Goal: Task Accomplishment & Management: Complete application form

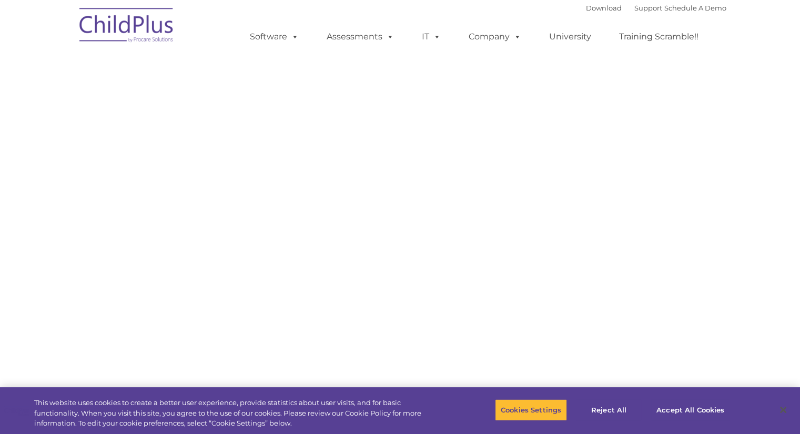
select select "MEDIUM"
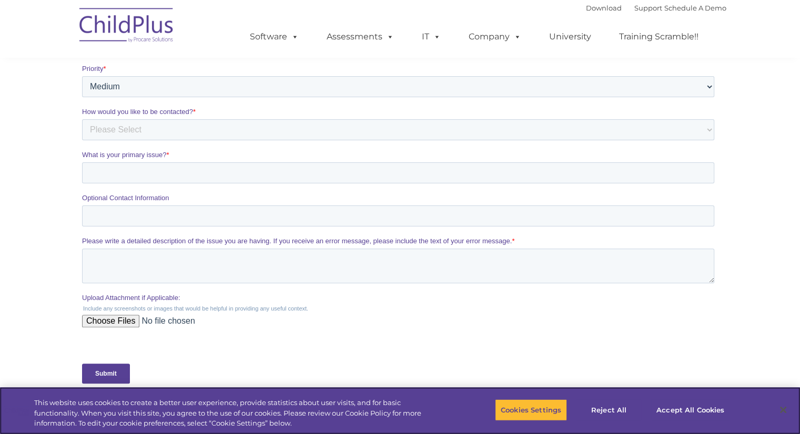
scroll to position [273, 0]
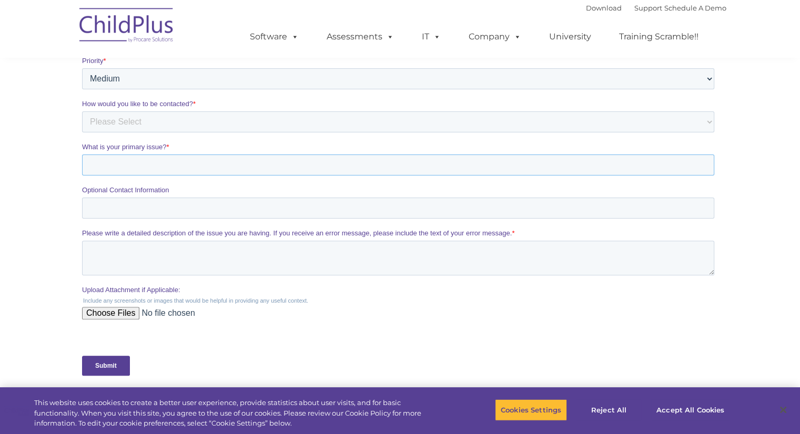
click at [256, 173] on input "What is your primary issue? *" at bounding box center [398, 165] width 632 height 21
type input "Cannot access my account/need a new password"
click at [188, 119] on select "Please Select Phone Email" at bounding box center [398, 121] width 632 height 21
select select "Phone"
click at [82, 133] on select "Please Select Phone Email" at bounding box center [398, 121] width 632 height 21
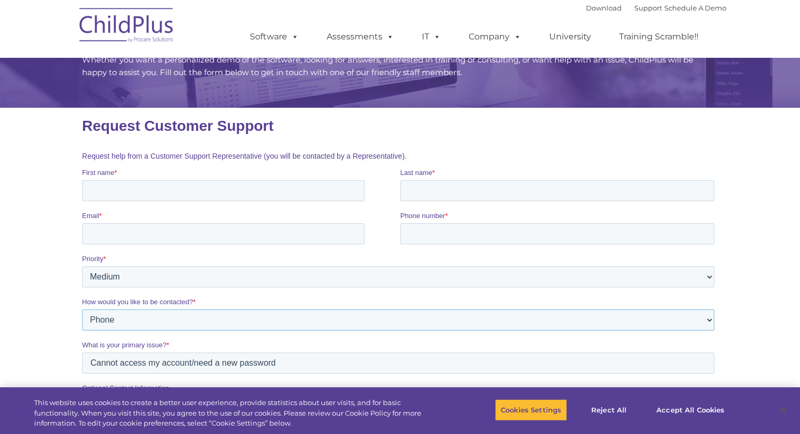
scroll to position [69, 0]
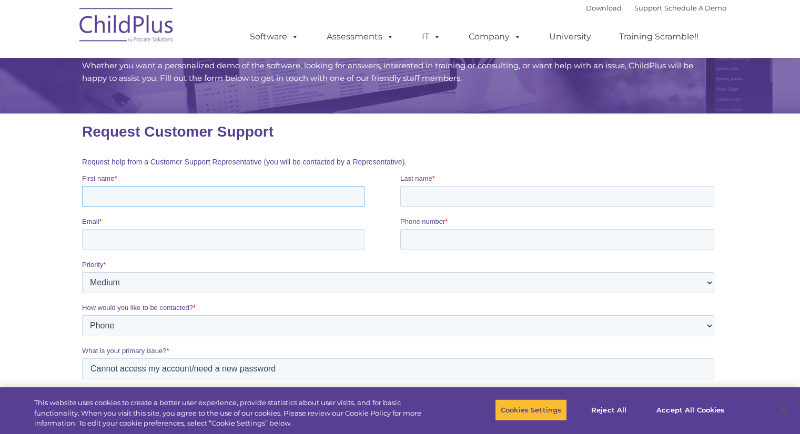
click at [312, 191] on input "First name *" at bounding box center [223, 196] width 282 height 21
type input "[PERSON_NAME]"
click at [442, 198] on input "Last name *" at bounding box center [557, 196] width 314 height 21
type input "[PERSON_NAME]"
click at [262, 250] on input "Email *" at bounding box center [223, 239] width 282 height 21
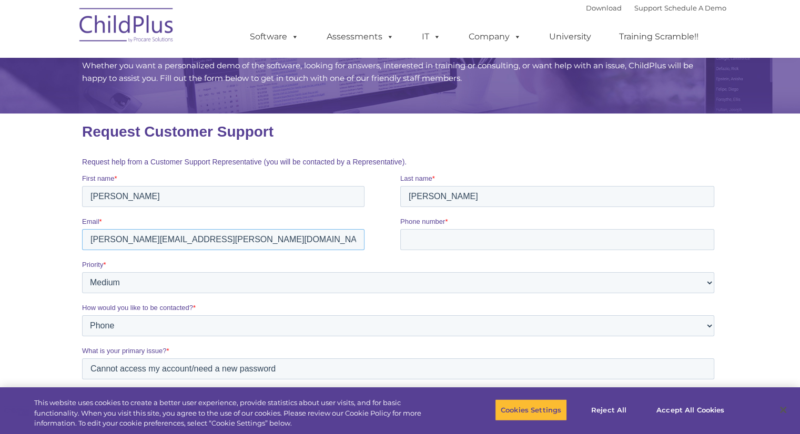
type input "[PERSON_NAME][EMAIL_ADDRESS][PERSON_NAME][DOMAIN_NAME]"
click at [441, 242] on input "Phone number *" at bounding box center [557, 239] width 314 height 21
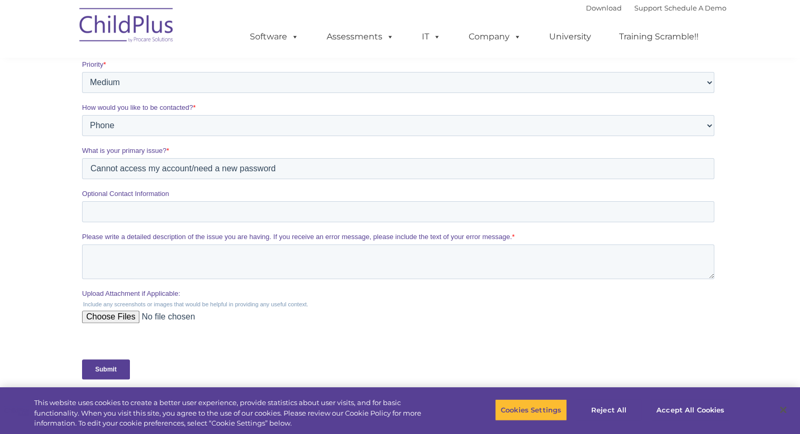
scroll to position [305, 0]
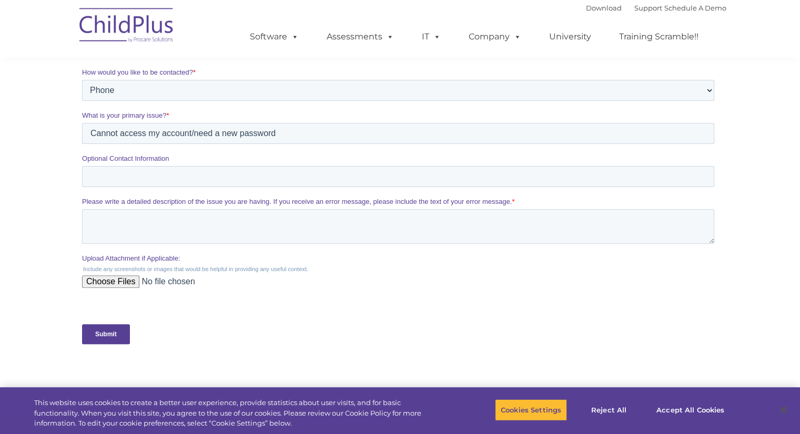
type input "[PHONE_NUMBER]"
click at [128, 229] on textarea "Please write a detailed description of the issue you are having. If you receive…" at bounding box center [398, 226] width 632 height 35
click at [296, 224] on textarea "I cannot access my account because my password had expired" at bounding box center [398, 226] width 632 height 35
click at [344, 221] on textarea "I cannot access my account because my password has expired" at bounding box center [398, 226] width 632 height 35
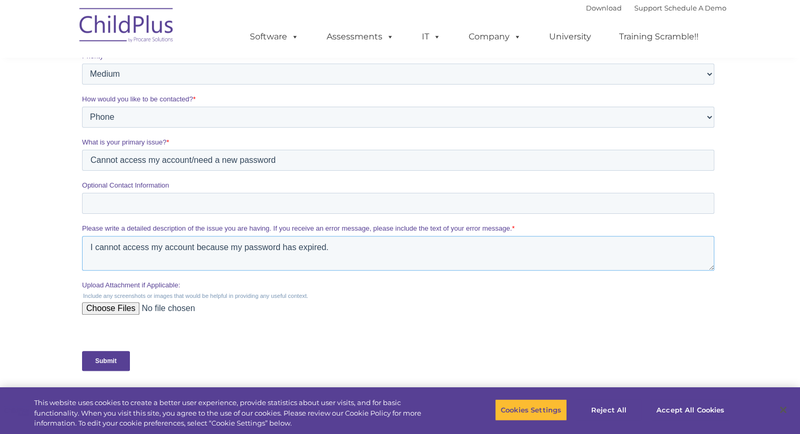
scroll to position [280, 0]
type textarea "I cannot access my account because my password has expired."
click at [108, 360] on input "Submit" at bounding box center [106, 360] width 48 height 20
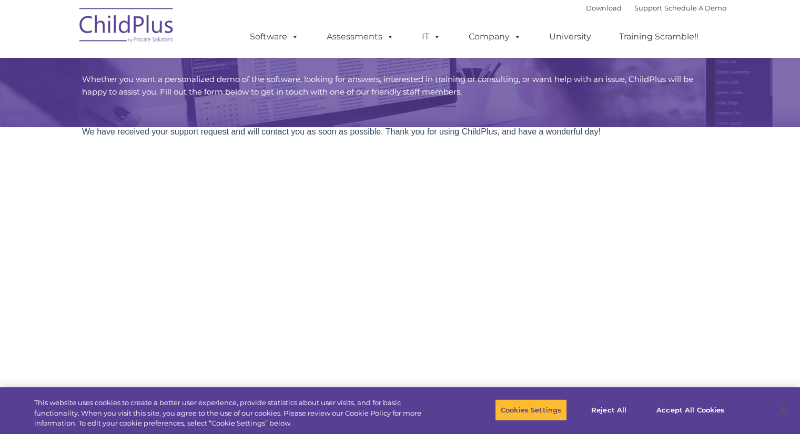
scroll to position [57, 0]
